Goal: Entertainment & Leisure: Consume media (video, audio)

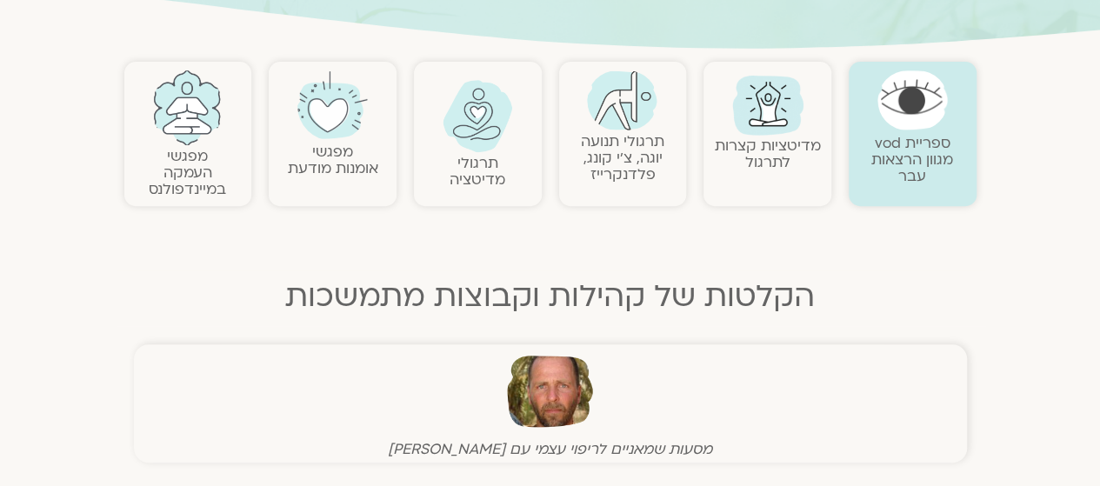
scroll to position [350, 0]
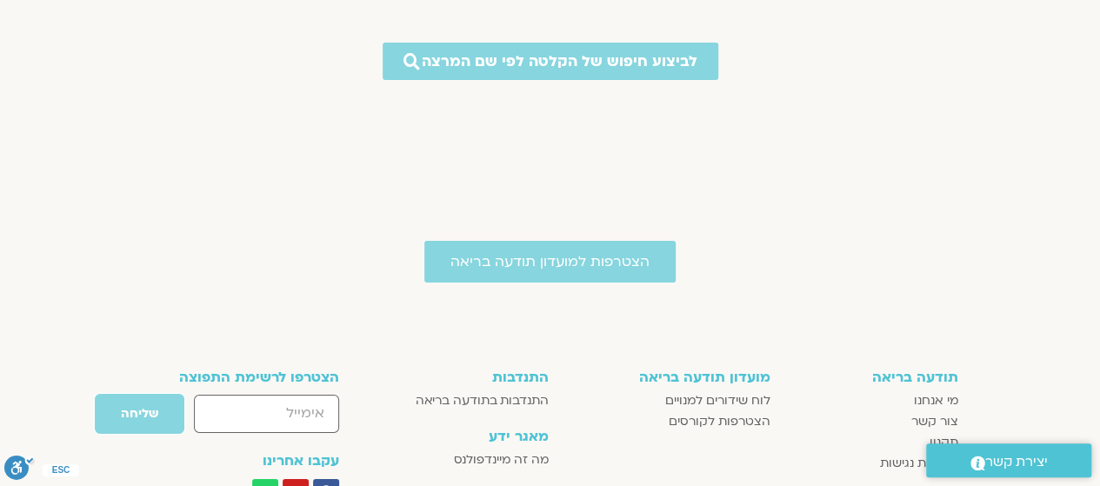
scroll to position [6526, 0]
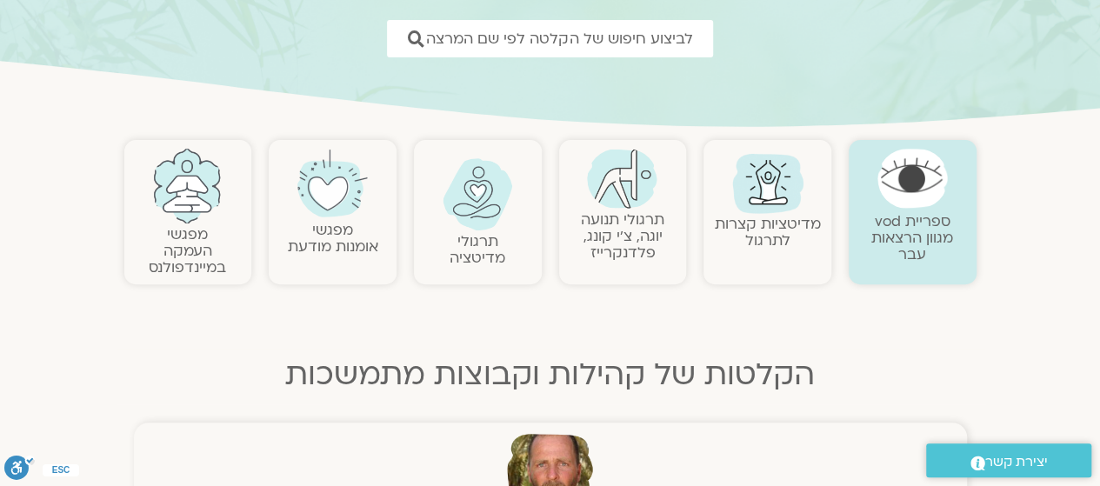
scroll to position [259, 0]
click at [189, 237] on link "מפגשי העמקה במיינדפולנס" at bounding box center [187, 249] width 77 height 53
click at [187, 197] on img at bounding box center [187, 184] width 70 height 75
click at [186, 212] on img at bounding box center [187, 184] width 70 height 75
click at [181, 229] on link "מפגשי העמקה במיינדפולנס" at bounding box center [187, 249] width 77 height 53
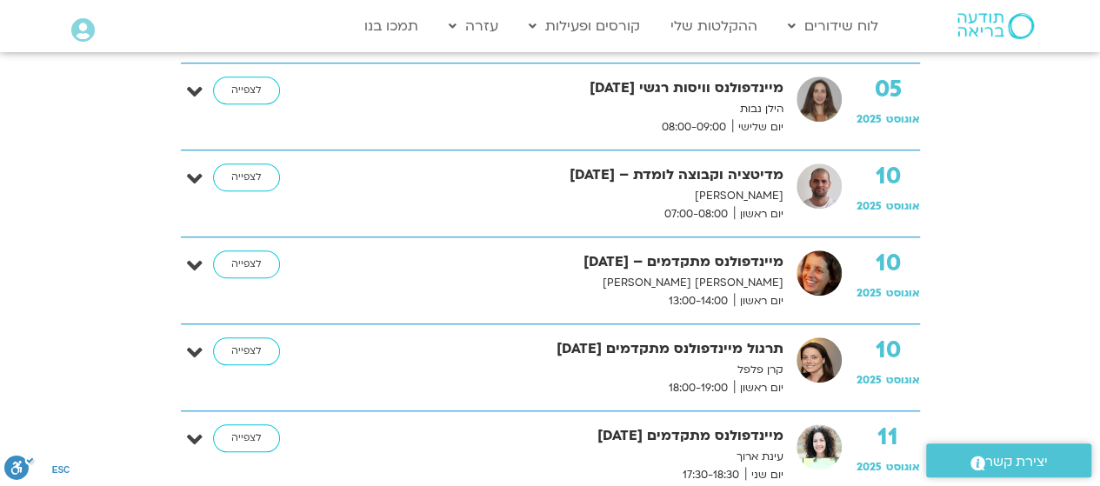
scroll to position [713, 0]
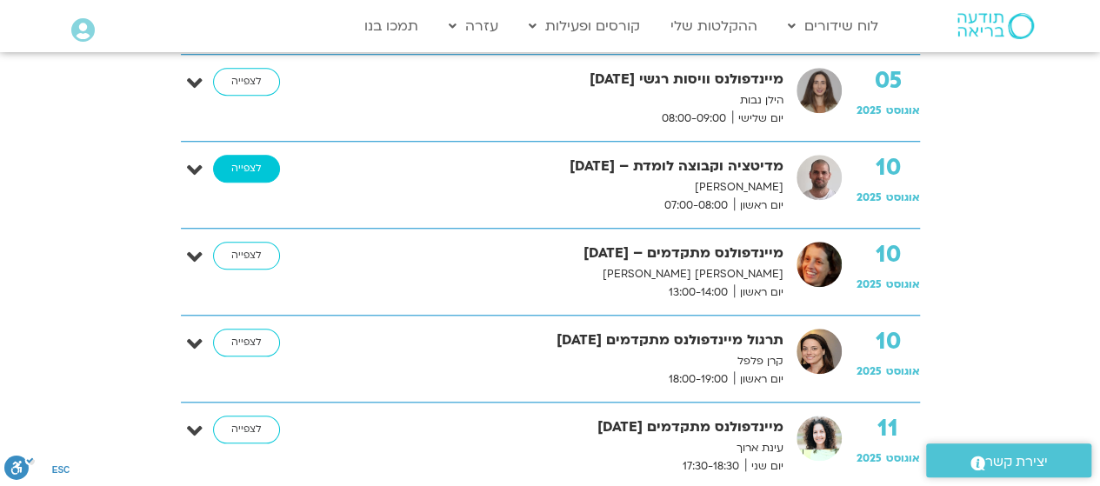
click at [223, 158] on link "לצפייה" at bounding box center [246, 169] width 67 height 28
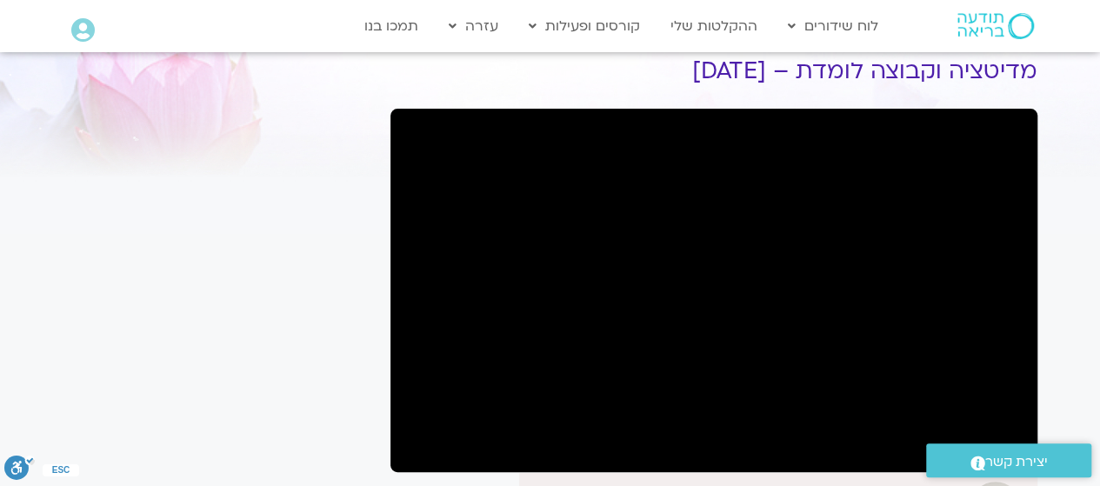
scroll to position [68, 0]
